Goal: Information Seeking & Learning: Learn about a topic

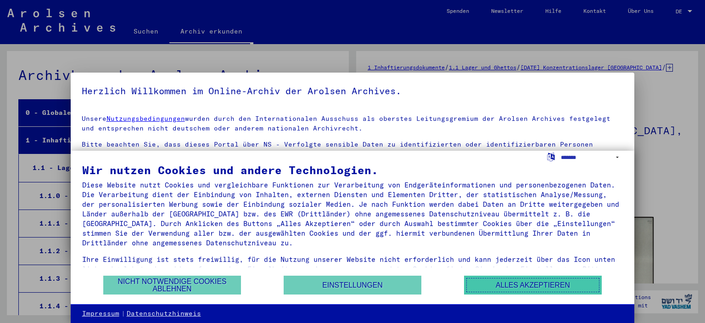
click at [508, 290] on button "Alles akzeptieren" at bounding box center [533, 284] width 138 height 19
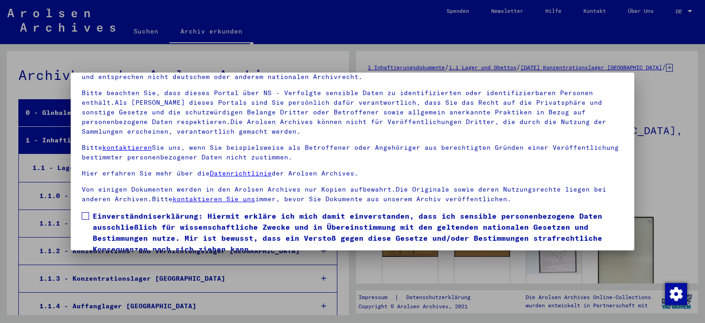
scroll to position [78, 0]
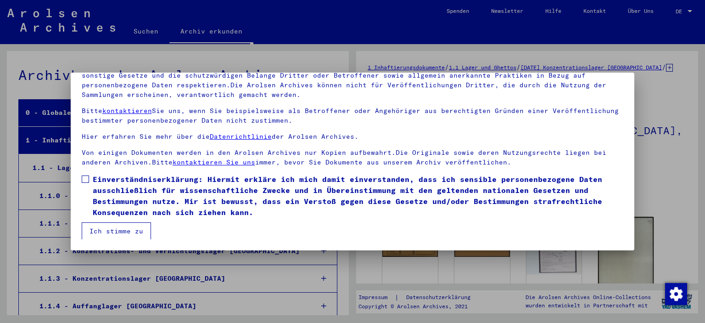
click at [85, 180] on span at bounding box center [85, 178] width 7 height 7
click at [127, 232] on button "Ich stimme zu" at bounding box center [116, 230] width 69 height 17
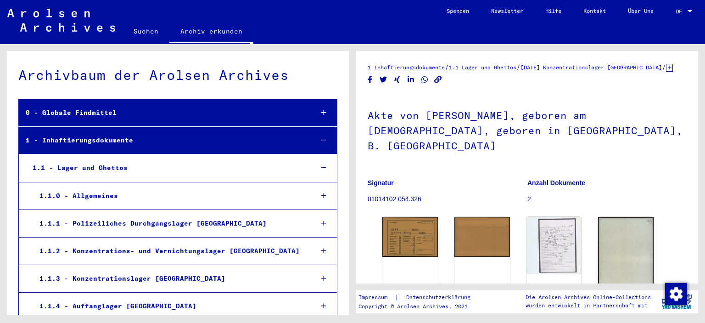
click at [98, 170] on div "1.1 - Lager und Ghettos" at bounding box center [166, 168] width 280 height 18
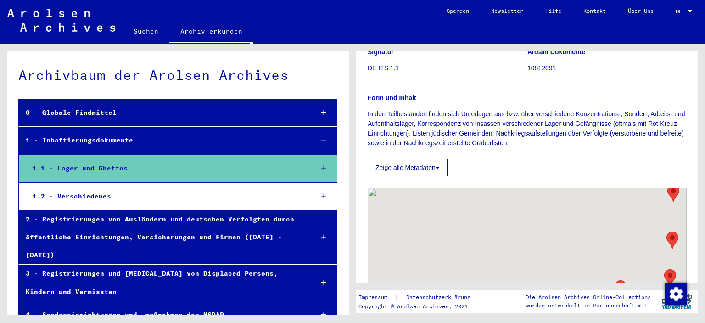
scroll to position [101, 0]
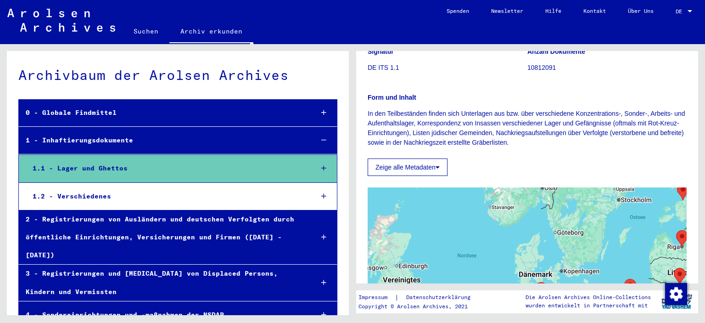
click at [322, 166] on icon at bounding box center [323, 168] width 5 height 6
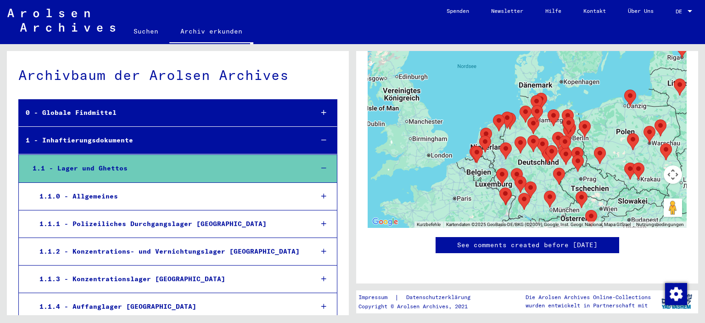
scroll to position [456, 0]
click at [156, 224] on div "1.1.1 - Polizeiliches Durchgangslager [GEOGRAPHIC_DATA]" at bounding box center [169, 224] width 273 height 18
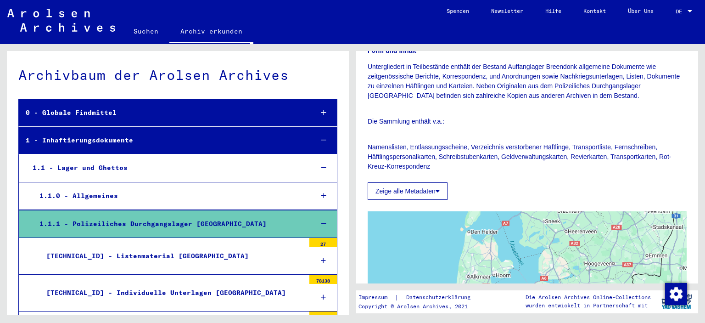
scroll to position [138, 0]
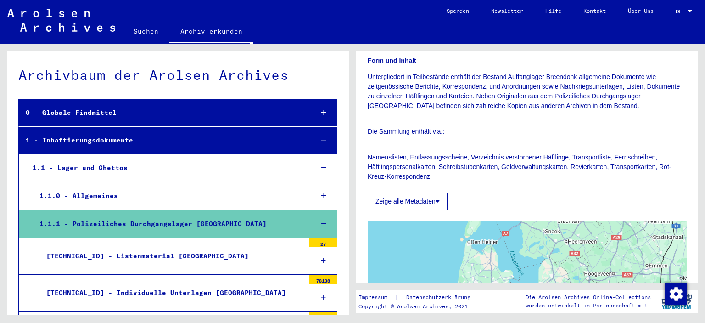
click at [325, 197] on icon at bounding box center [323, 195] width 5 height 6
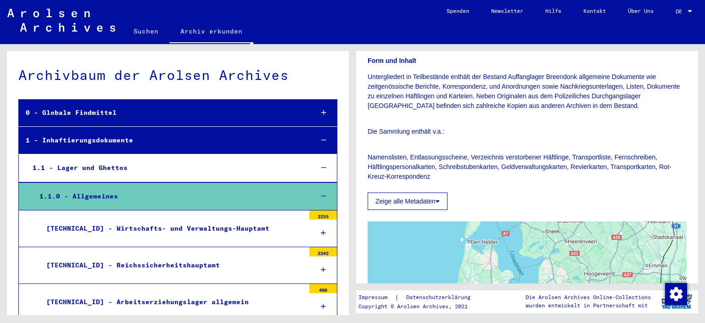
click at [321, 234] on icon at bounding box center [323, 233] width 5 height 6
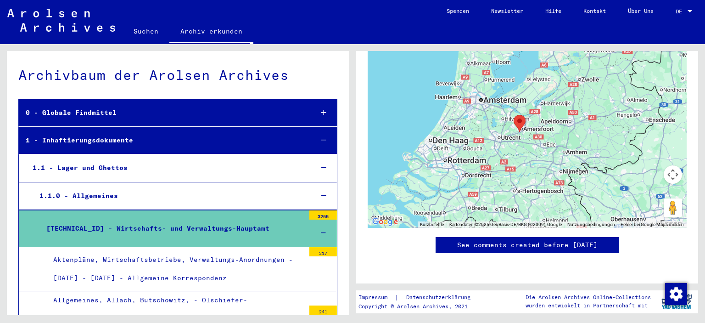
scroll to position [651, 0]
click at [324, 227] on div at bounding box center [323, 232] width 28 height 27
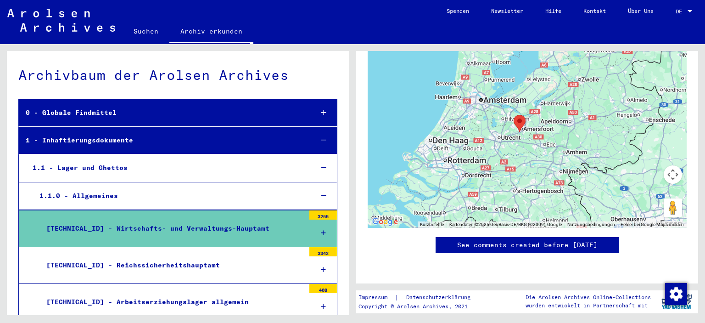
click at [323, 270] on icon at bounding box center [323, 269] width 5 height 6
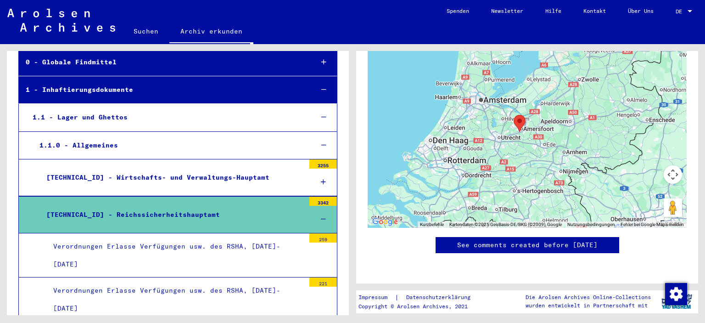
scroll to position [101, 0]
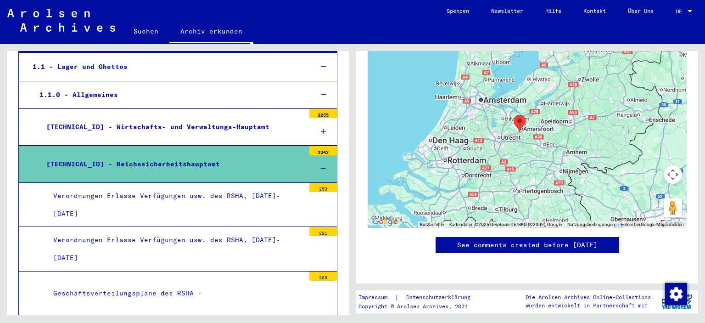
click at [157, 206] on div "Verordnungen Erlasse Verfügungen usw. des RSHA, [DATE]-[DATE]" at bounding box center [175, 205] width 258 height 36
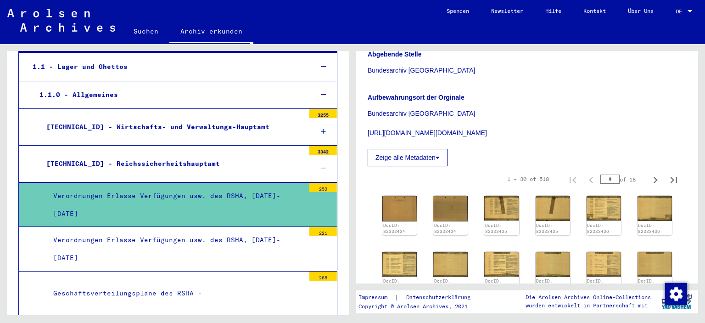
scroll to position [253, 0]
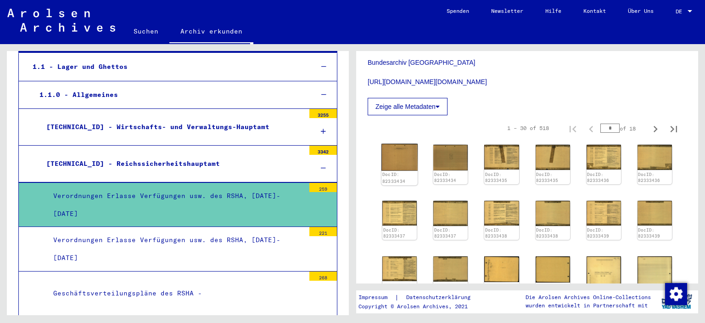
click at [390, 160] on img at bounding box center [400, 157] width 36 height 27
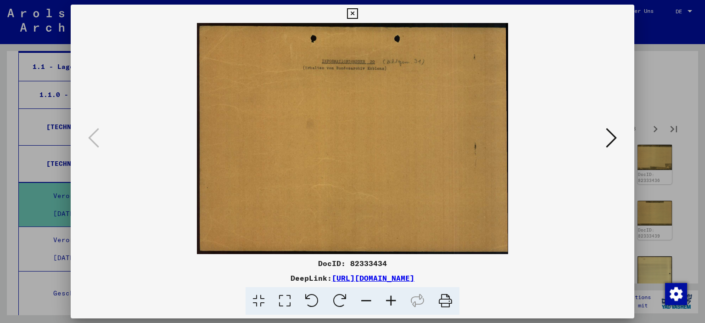
click at [616, 139] on icon at bounding box center [611, 138] width 11 height 22
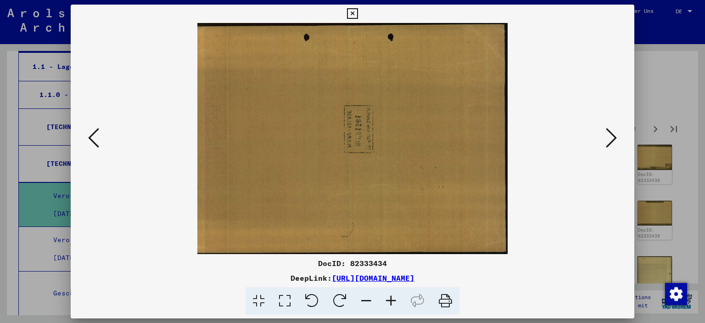
click at [616, 139] on icon at bounding box center [611, 138] width 11 height 22
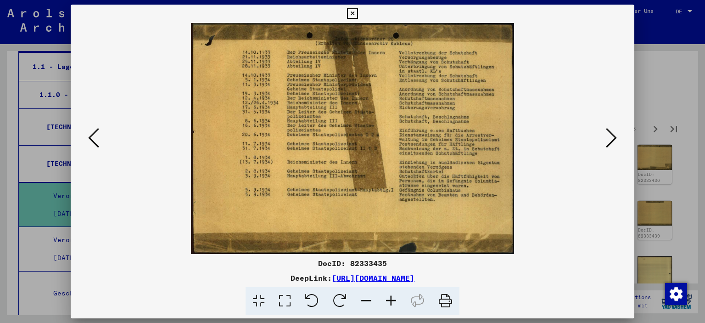
click at [617, 144] on icon at bounding box center [611, 138] width 11 height 22
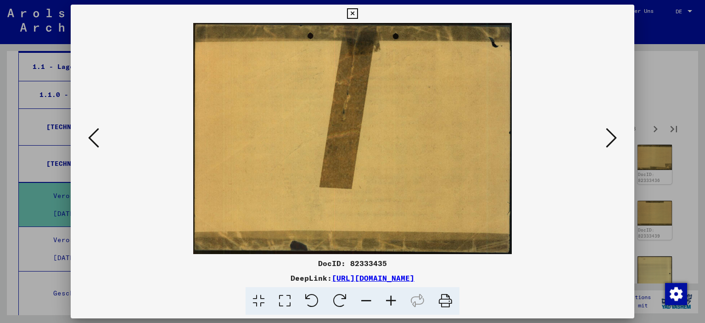
click at [612, 144] on icon at bounding box center [611, 138] width 11 height 22
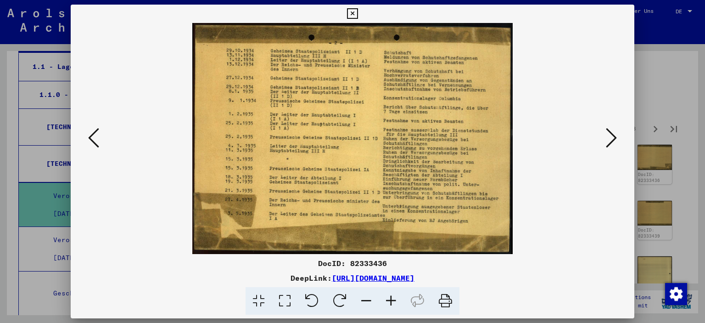
click at [612, 144] on icon at bounding box center [611, 138] width 11 height 22
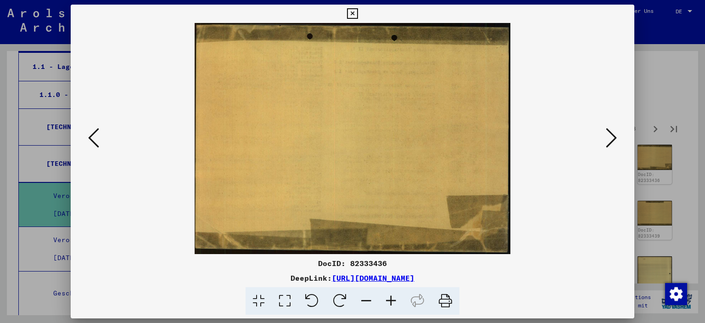
click at [612, 142] on icon at bounding box center [611, 138] width 11 height 22
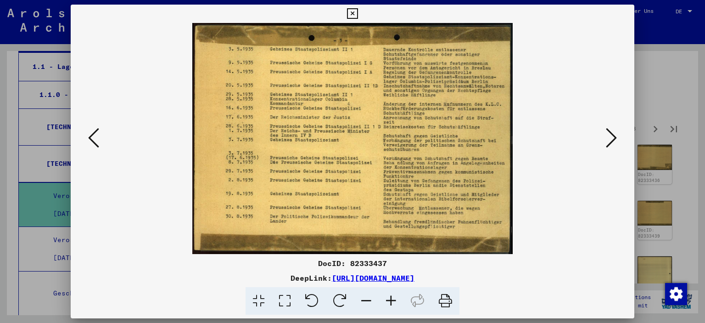
click at [611, 143] on icon at bounding box center [611, 138] width 11 height 22
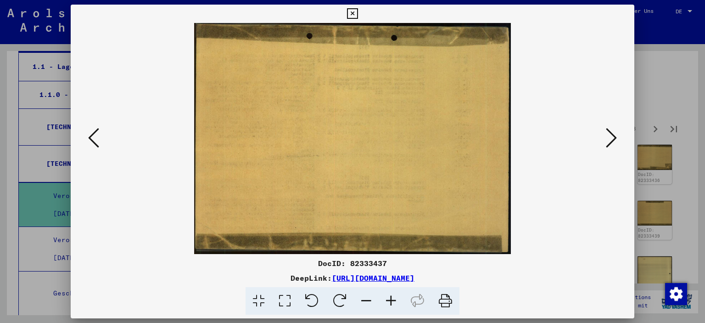
click at [611, 143] on icon at bounding box center [611, 138] width 11 height 22
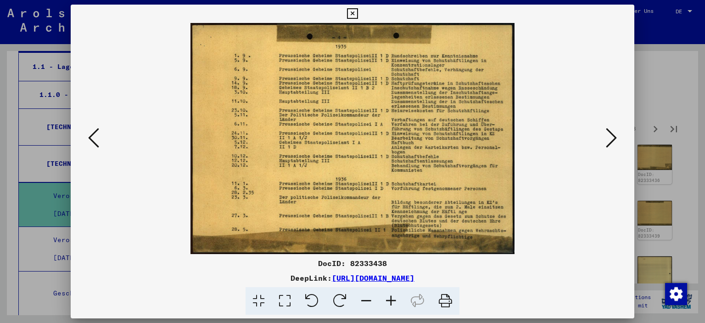
click at [611, 144] on icon at bounding box center [611, 138] width 11 height 22
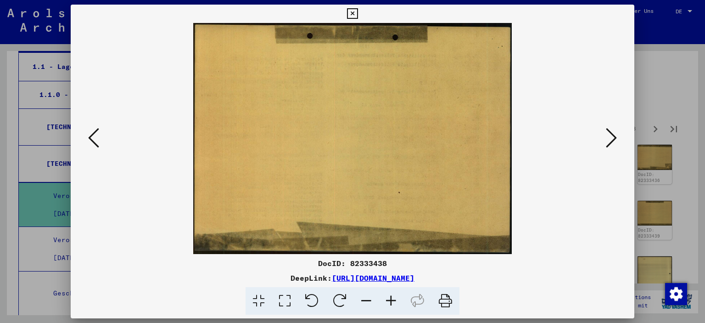
click at [611, 144] on icon at bounding box center [611, 138] width 11 height 22
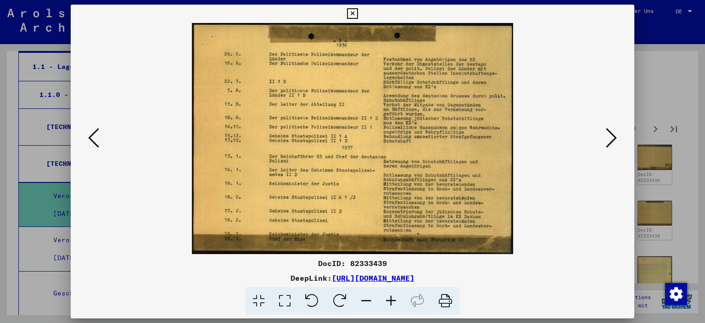
click at [358, 14] on icon at bounding box center [352, 13] width 11 height 11
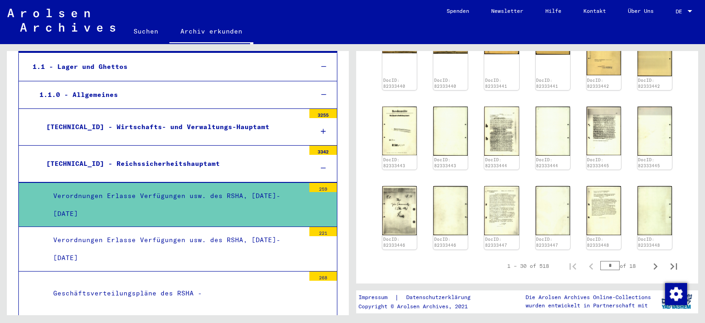
scroll to position [488, 0]
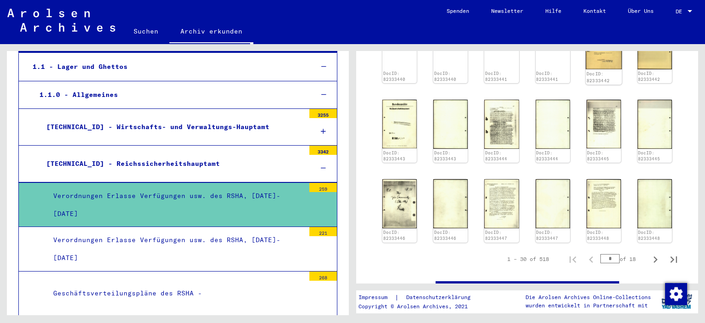
click at [595, 56] on img at bounding box center [604, 44] width 36 height 49
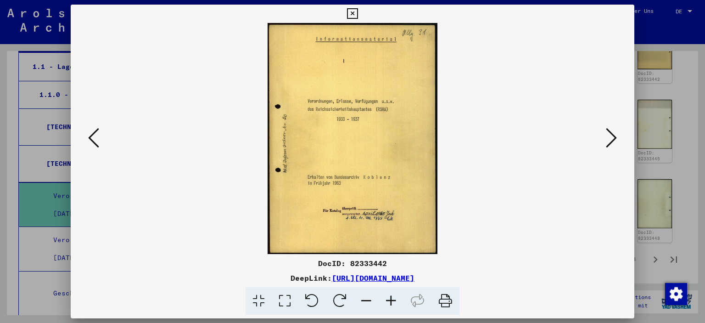
click at [358, 13] on icon at bounding box center [352, 13] width 11 height 11
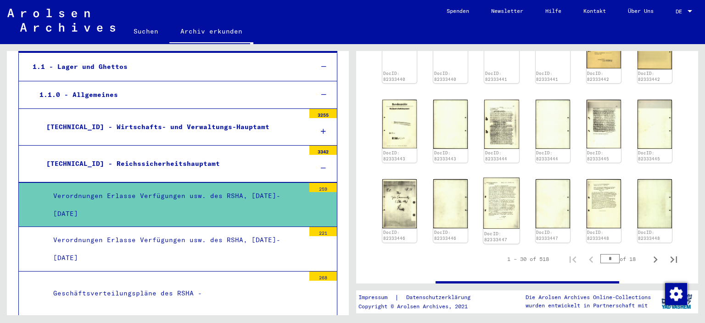
click at [500, 208] on img at bounding box center [501, 203] width 36 height 51
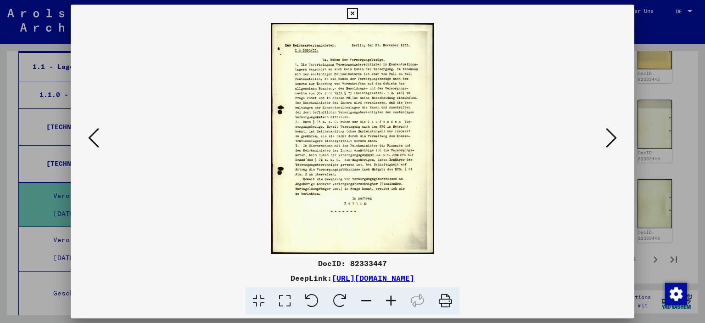
click at [358, 17] on icon at bounding box center [352, 13] width 11 height 11
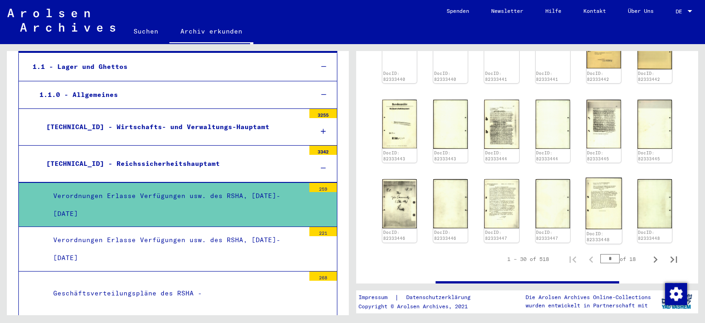
click at [605, 203] on img at bounding box center [604, 203] width 36 height 51
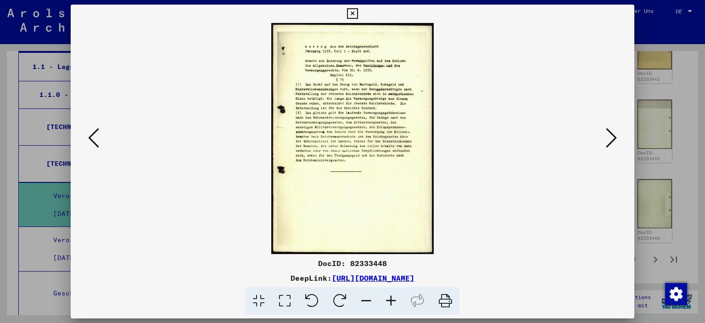
click at [358, 15] on icon at bounding box center [352, 13] width 11 height 11
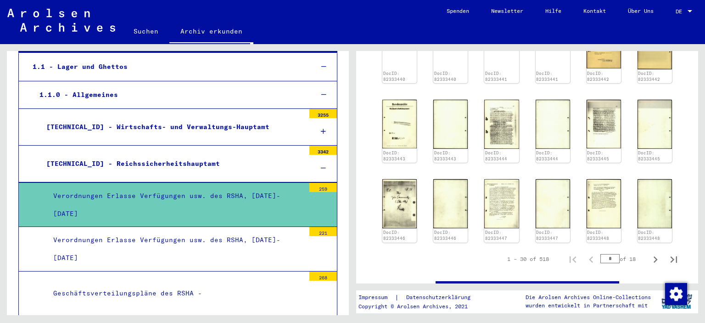
click at [308, 252] on mat-tree-node "Verordnungen Erlasse Verfügungen usw. des RSHA, [DATE][PHONE_NUMBER][DATE]" at bounding box center [177, 249] width 319 height 44
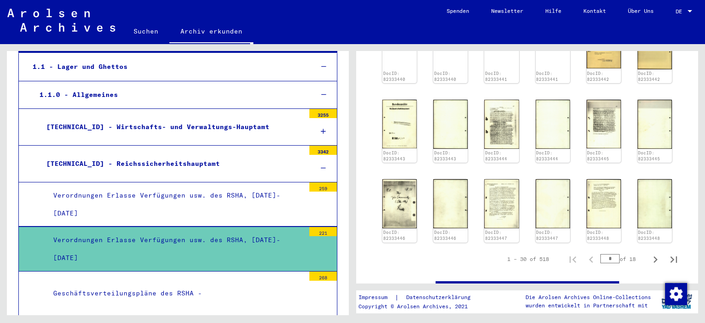
click at [258, 245] on div "Verordnungen Erlasse Verfügungen usw. des RSHA, [DATE]-[DATE]" at bounding box center [175, 249] width 258 height 36
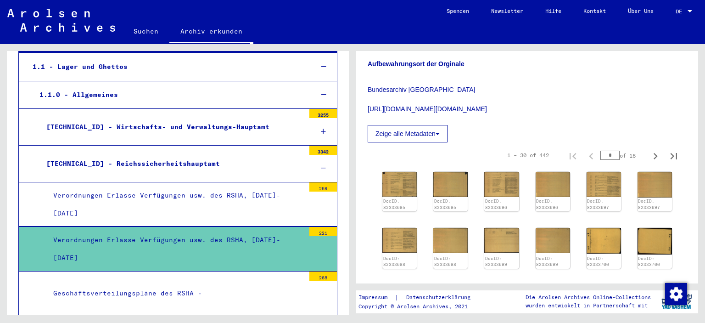
scroll to position [253, 0]
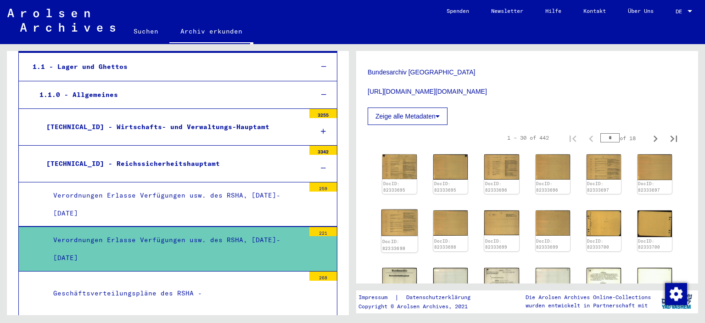
click at [402, 221] on img at bounding box center [400, 222] width 36 height 26
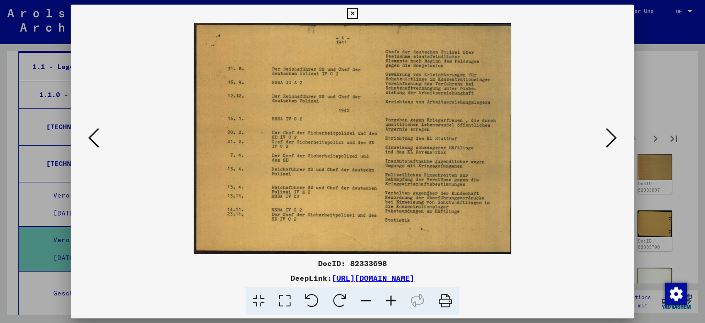
click at [91, 137] on icon at bounding box center [93, 138] width 11 height 22
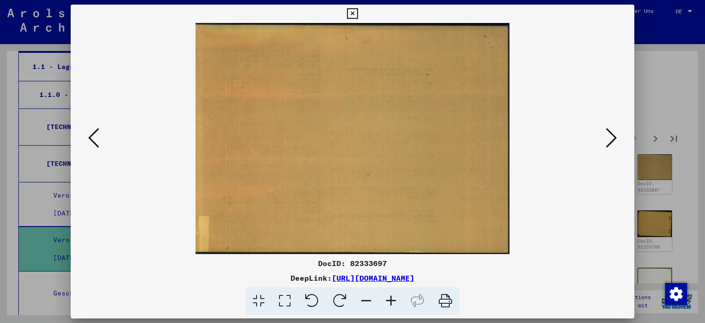
click at [91, 137] on icon at bounding box center [93, 138] width 11 height 22
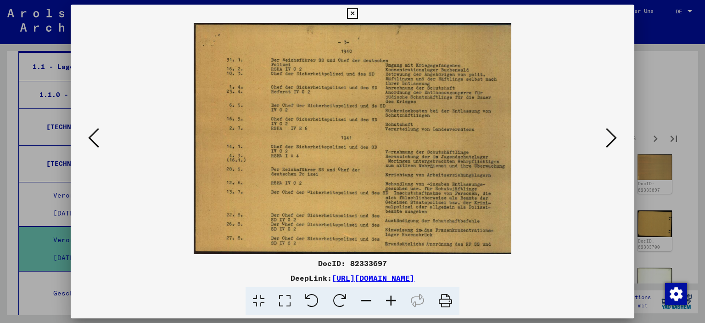
click at [89, 135] on icon at bounding box center [93, 138] width 11 height 22
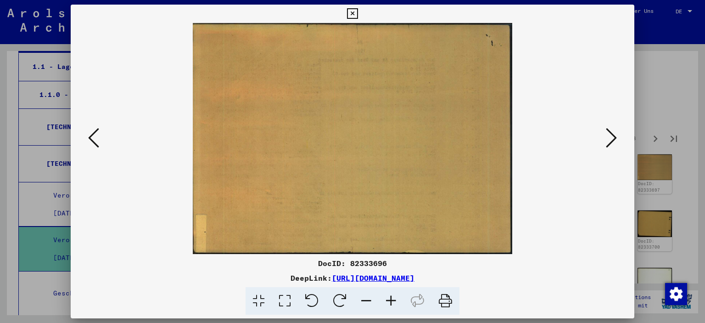
click at [89, 135] on icon at bounding box center [93, 138] width 11 height 22
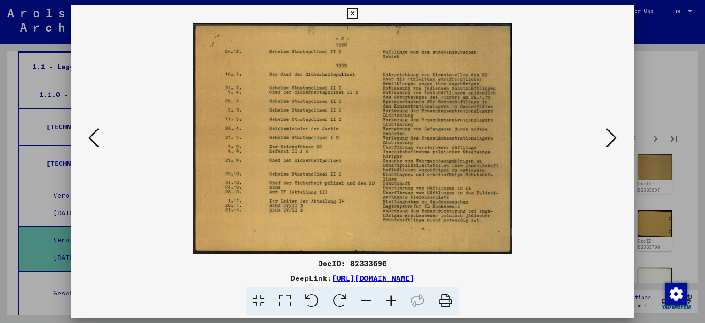
click at [610, 133] on icon at bounding box center [611, 138] width 11 height 22
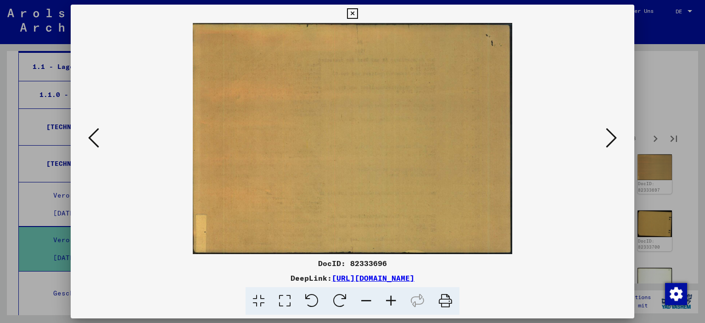
click at [615, 141] on icon at bounding box center [611, 138] width 11 height 22
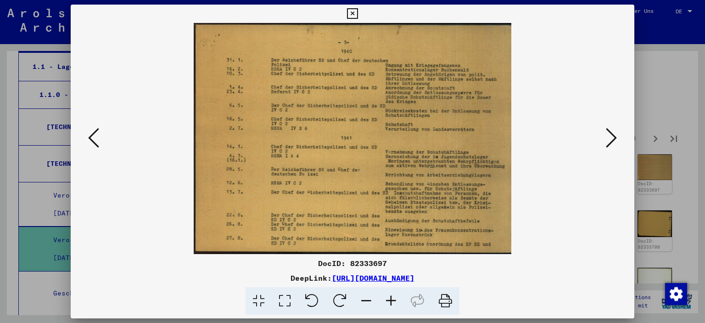
click at [358, 14] on icon at bounding box center [352, 13] width 11 height 11
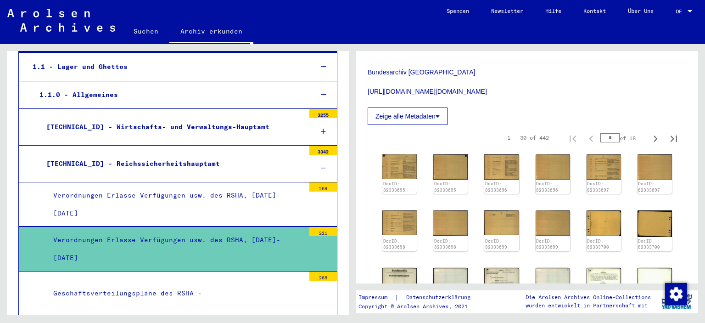
click at [286, 288] on div "Geschäftsverteilungspläne des RSHA -" at bounding box center [175, 293] width 258 height 18
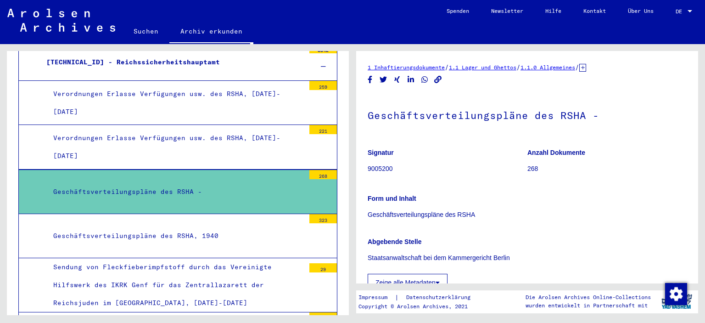
scroll to position [253, 0]
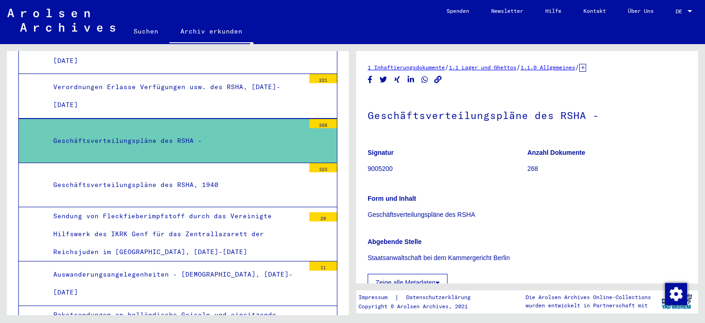
click at [243, 279] on div "Auswanderungsangelegenheiten - [DEMOGRAPHIC_DATA], [DATE]-[DATE]" at bounding box center [175, 283] width 258 height 36
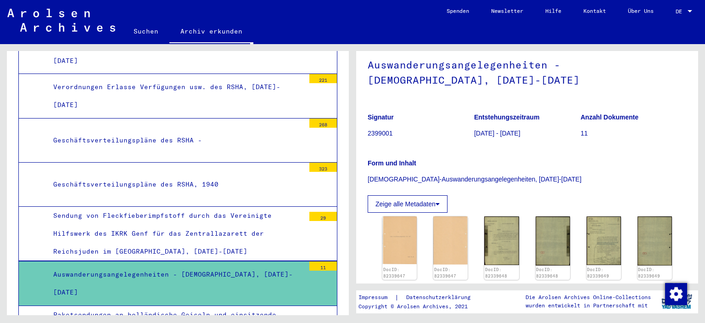
scroll to position [101, 0]
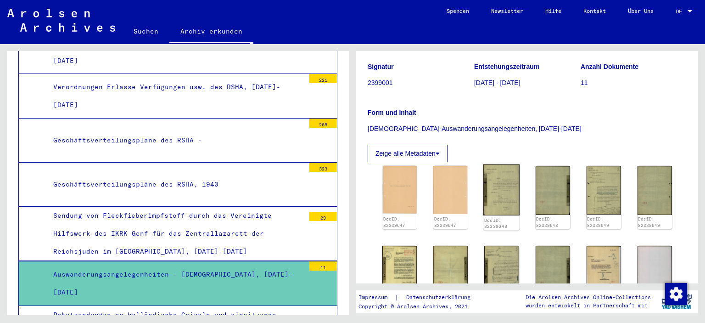
click at [506, 184] on img at bounding box center [501, 189] width 36 height 51
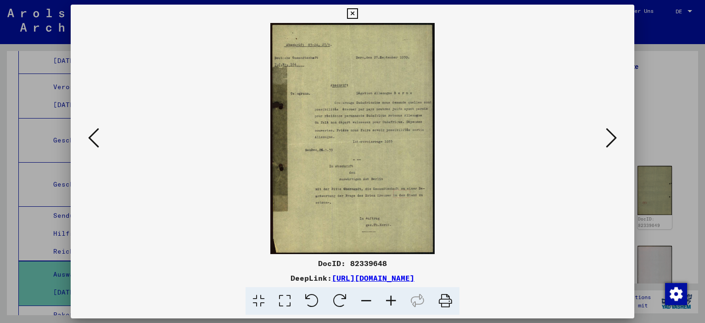
click at [616, 143] on icon at bounding box center [611, 138] width 11 height 22
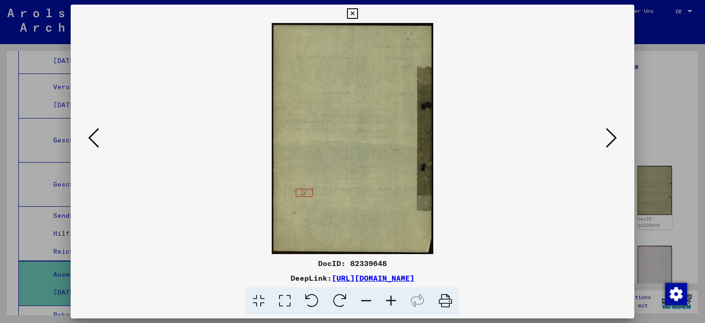
click at [616, 143] on icon at bounding box center [611, 138] width 11 height 22
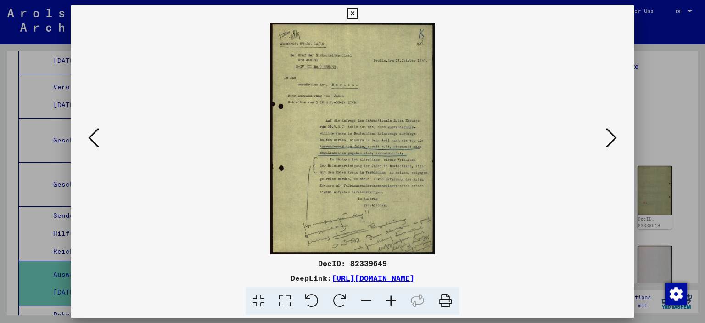
click at [612, 139] on icon at bounding box center [611, 138] width 11 height 22
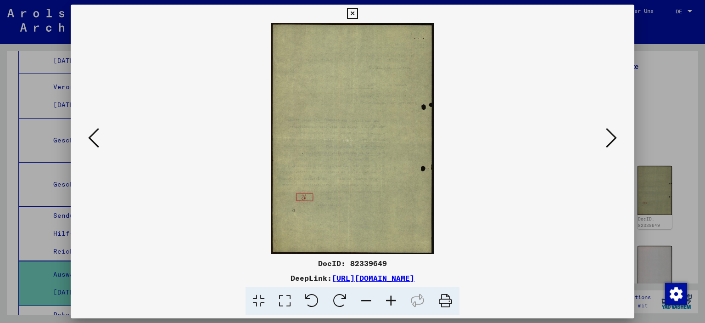
click at [612, 139] on icon at bounding box center [611, 138] width 11 height 22
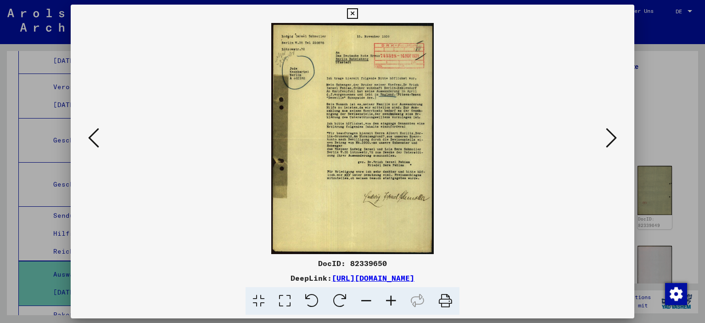
click at [358, 16] on icon at bounding box center [352, 13] width 11 height 11
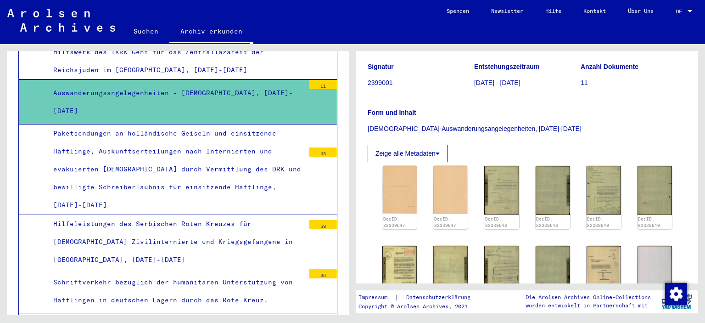
scroll to position [354, 0]
